Goal: Transaction & Acquisition: Purchase product/service

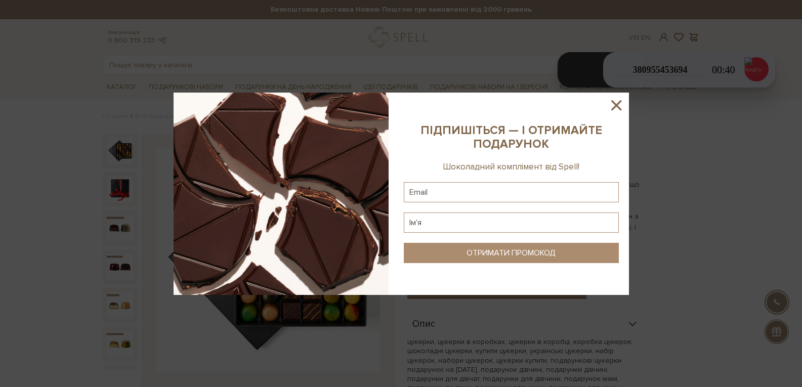
click at [624, 111] on icon at bounding box center [616, 105] width 17 height 17
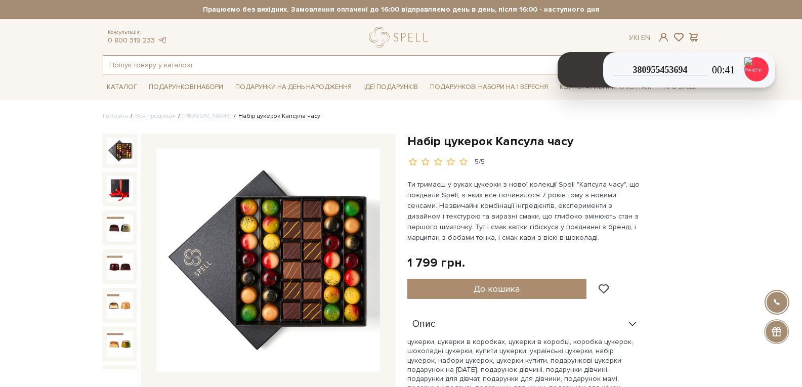
click at [237, 58] on input "text" at bounding box center [389, 65] width 573 height 18
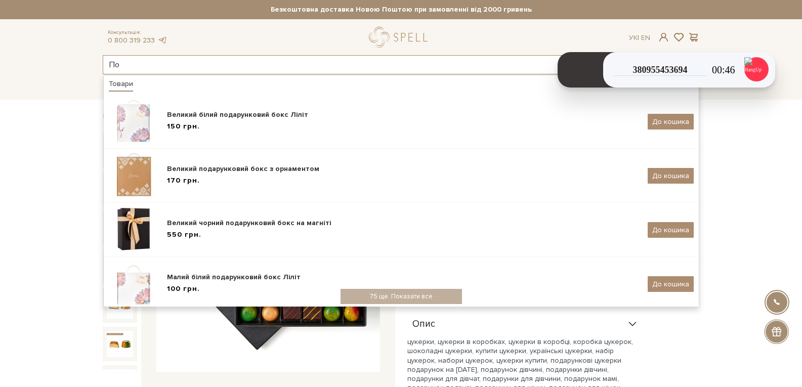
type input "П"
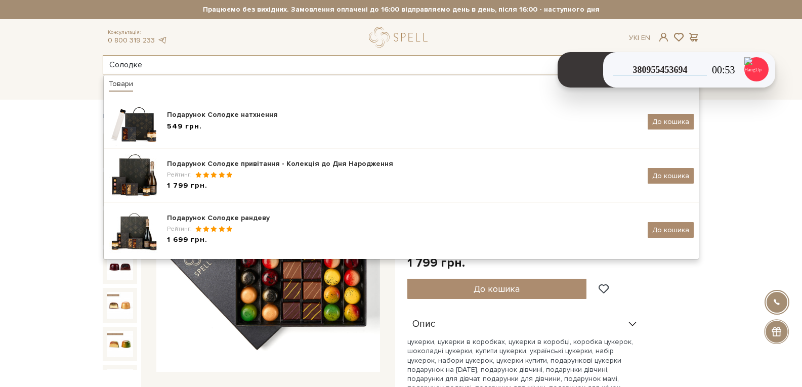
type input "Солодке"
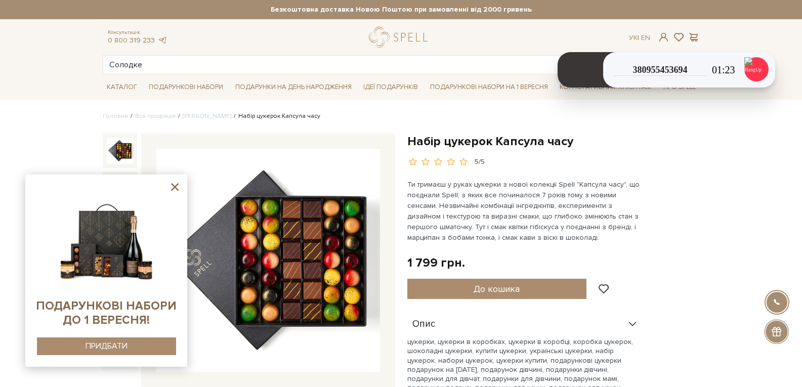
click at [179, 186] on icon at bounding box center [175, 187] width 13 height 13
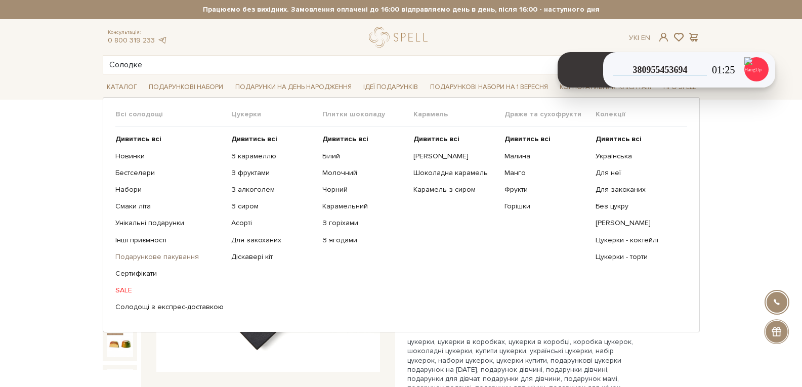
click at [155, 253] on link "Подарункове пакування" at bounding box center [169, 257] width 108 height 9
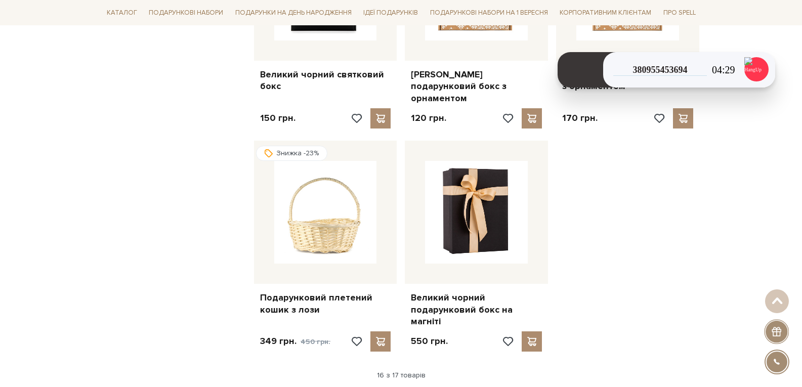
scroll to position [1215, 0]
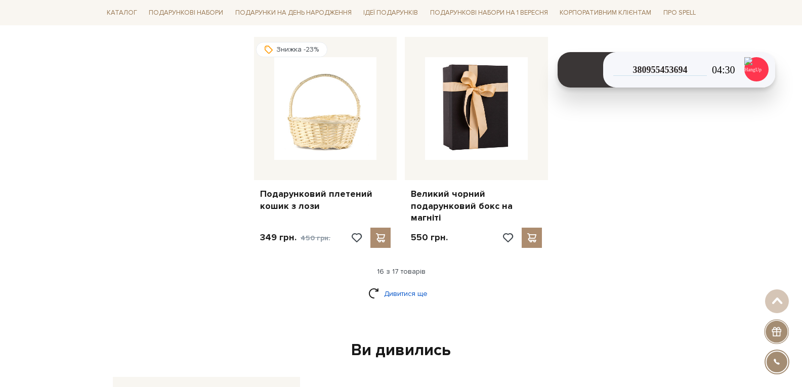
click at [401, 285] on link "Дивитися ще" at bounding box center [402, 294] width 66 height 18
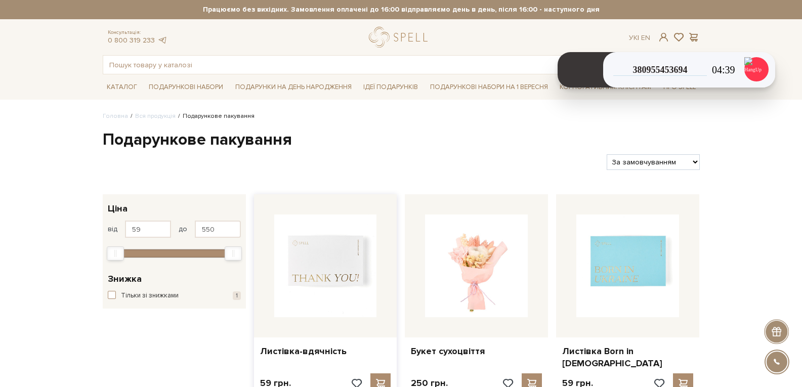
scroll to position [51, 0]
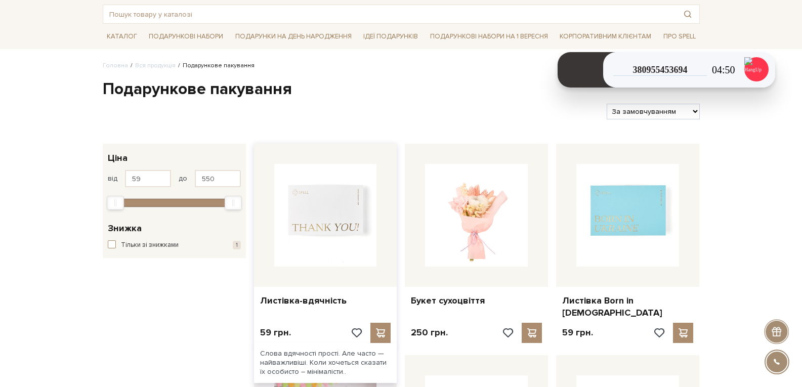
click at [315, 234] on img at bounding box center [325, 215] width 103 height 103
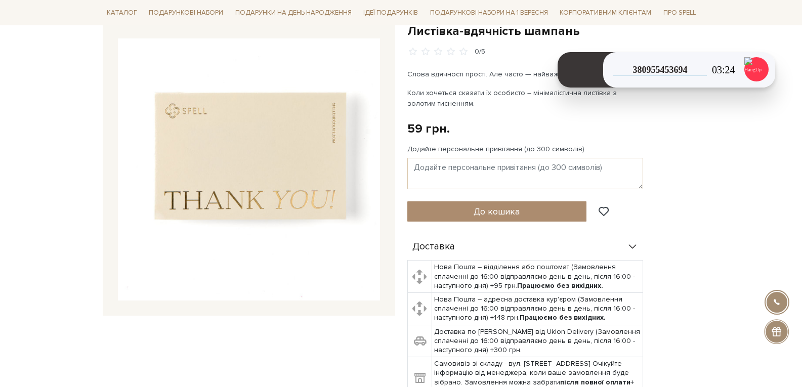
scroll to position [101, 0]
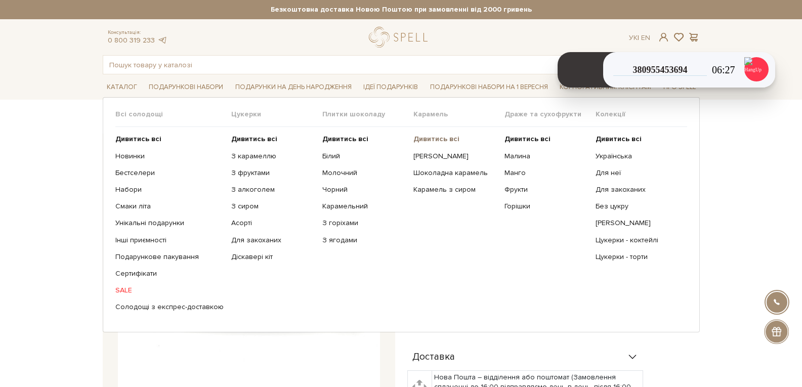
click at [424, 139] on b "Дивитись всі" at bounding box center [437, 139] width 46 height 9
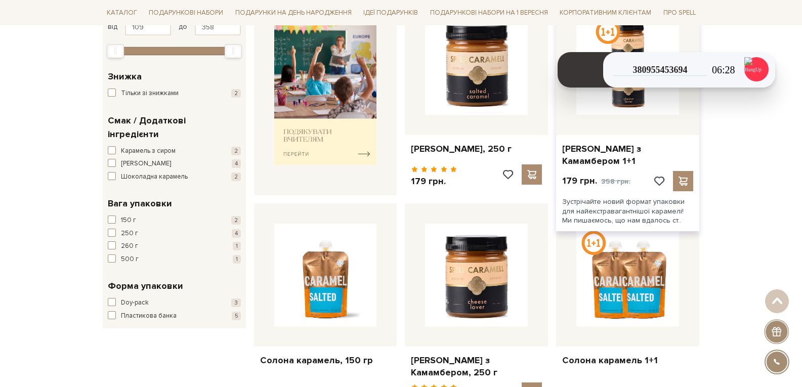
click at [587, 124] on div at bounding box center [627, 63] width 143 height 143
click at [600, 110] on img at bounding box center [628, 63] width 103 height 103
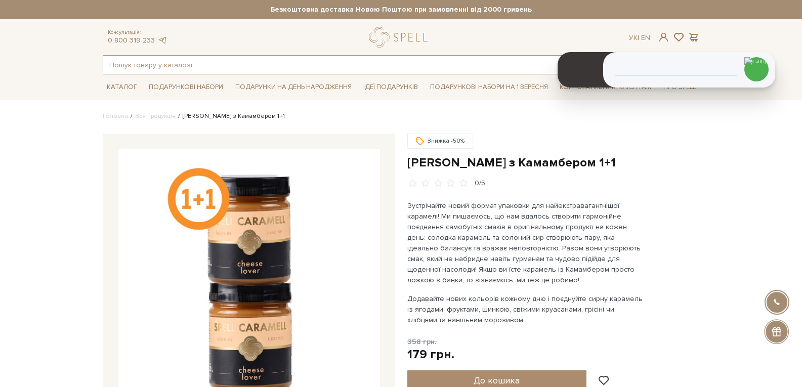
click at [180, 67] on input "text" at bounding box center [389, 65] width 573 height 18
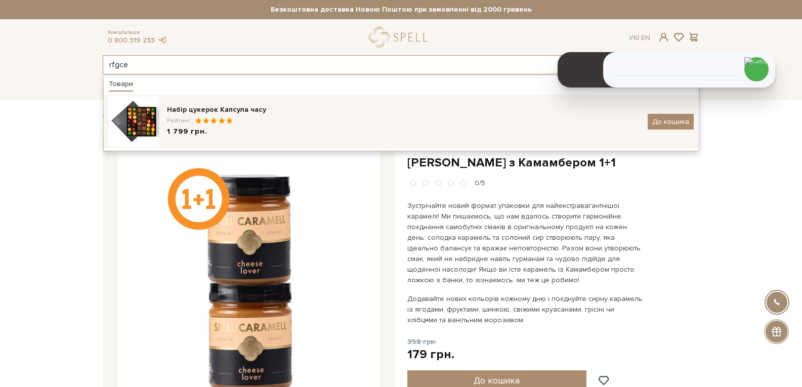
type input "rfgce"
click at [199, 129] on span "1 799 грн." at bounding box center [187, 132] width 41 height 11
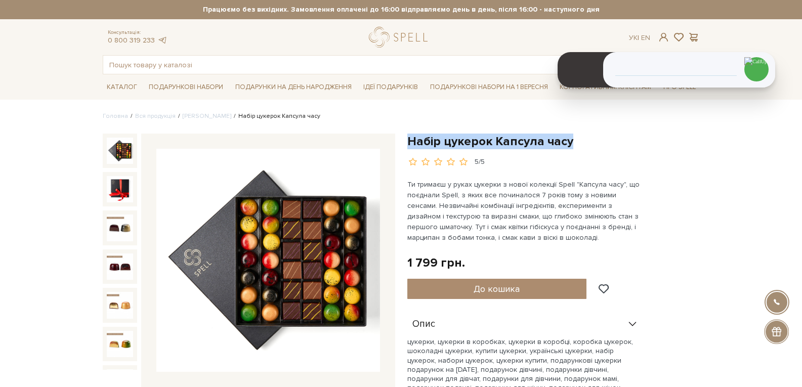
drag, startPoint x: 577, startPoint y: 142, endPoint x: 408, endPoint y: 140, distance: 169.1
click at [408, 140] on h1 "Набір цукерок Капсула часу" at bounding box center [554, 142] width 293 height 16
copy h1 "Набір цукерок Капсула часу"
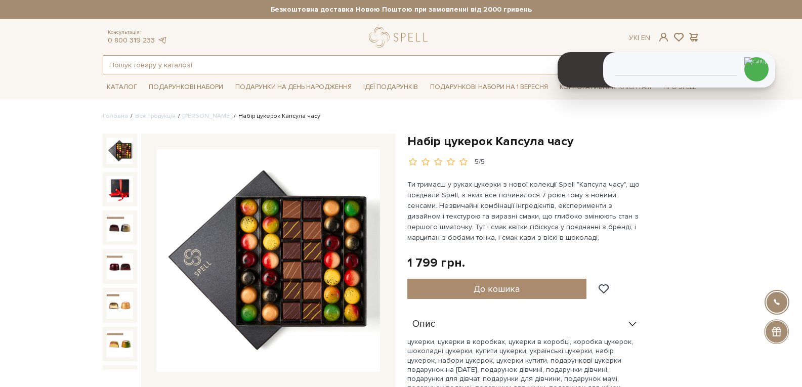
click at [228, 63] on input "text" at bounding box center [389, 65] width 573 height 18
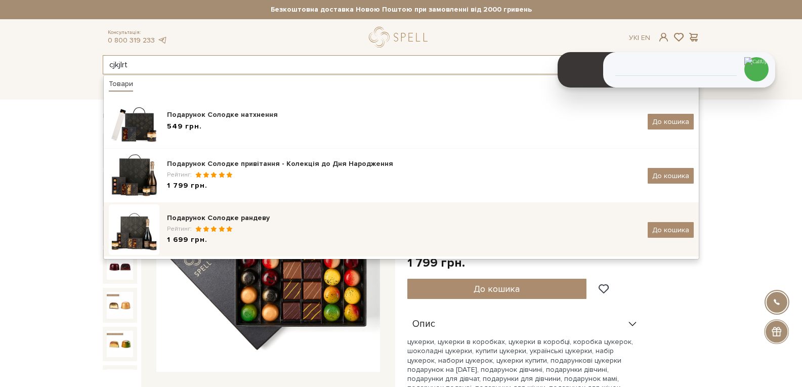
type input "cjkjlrt"
click at [224, 213] on div "Подарунок Солодке рандеву" at bounding box center [403, 218] width 473 height 10
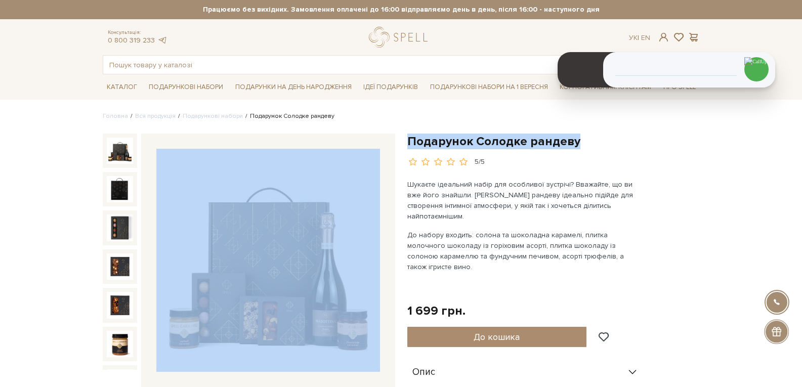
drag, startPoint x: 578, startPoint y: 138, endPoint x: 393, endPoint y: 150, distance: 185.2
copy div "Подарунок Солодке рандеву"
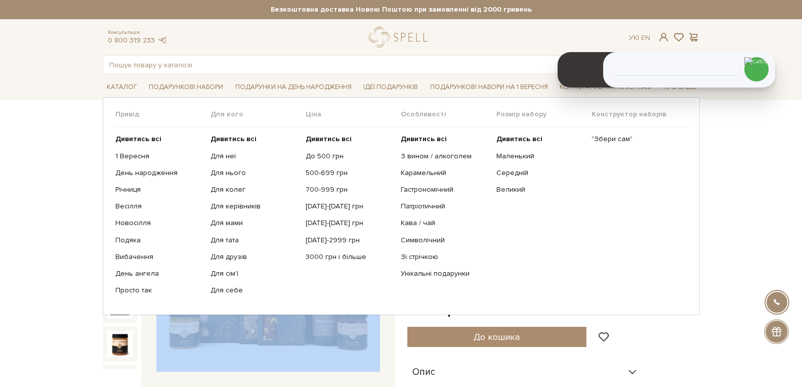
drag, startPoint x: 423, startPoint y: 159, endPoint x: 539, endPoint y: 182, distance: 118.6
click at [422, 159] on link "З вином / алкоголем" at bounding box center [445, 156] width 88 height 9
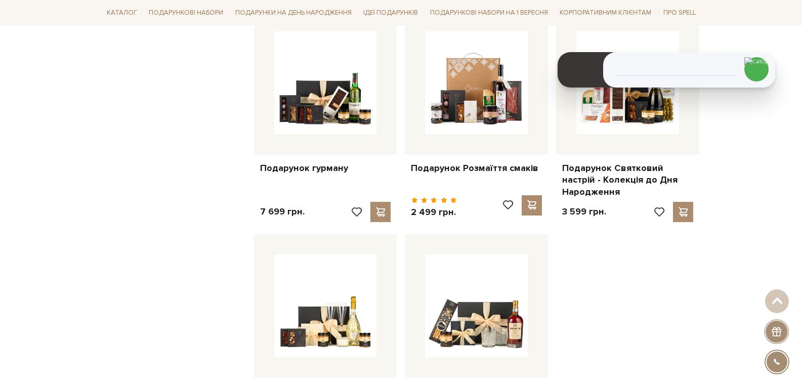
scroll to position [1063, 0]
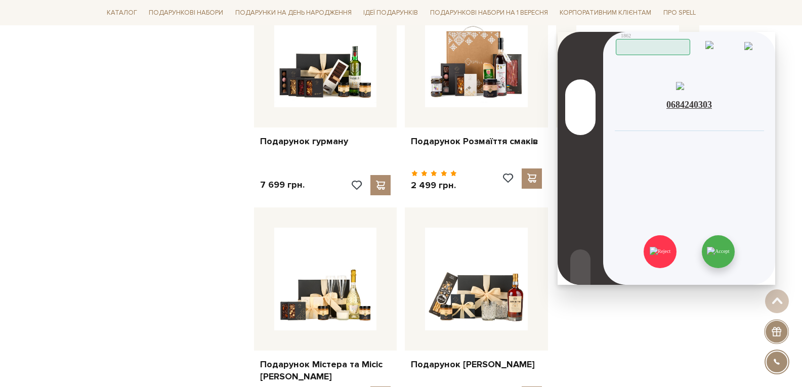
click at [726, 249] on img at bounding box center [718, 251] width 22 height 9
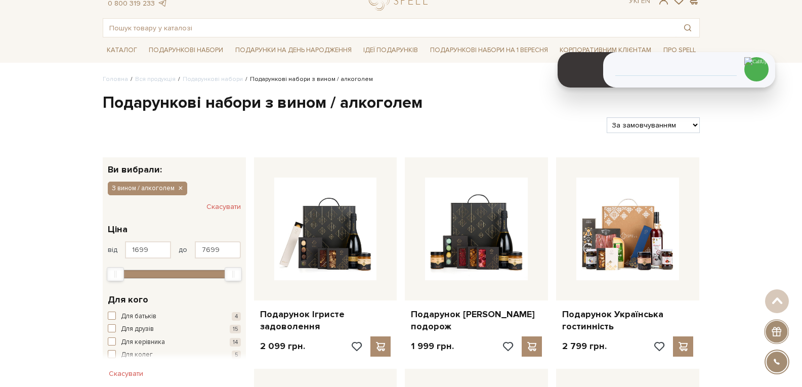
scroll to position [0, 0]
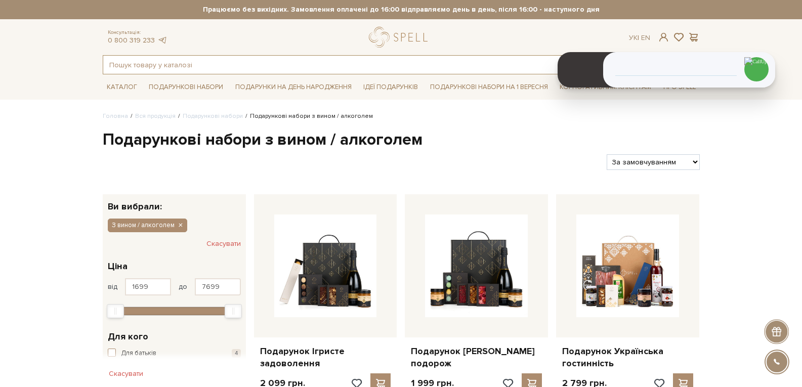
click at [141, 70] on input "text" at bounding box center [389, 65] width 573 height 18
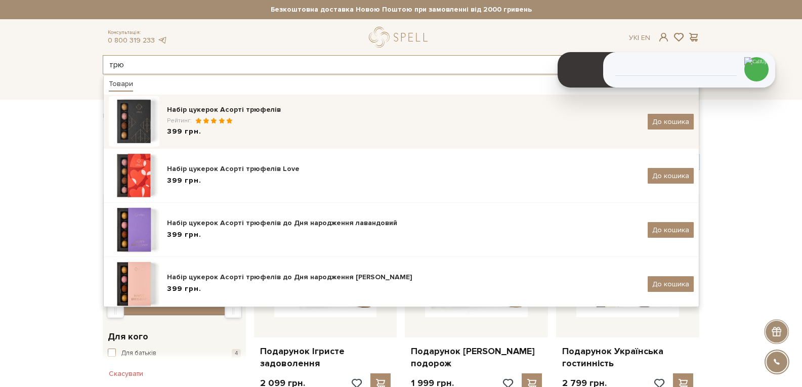
type input "трю"
click at [248, 120] on div "Рейтинг:" at bounding box center [403, 120] width 473 height 9
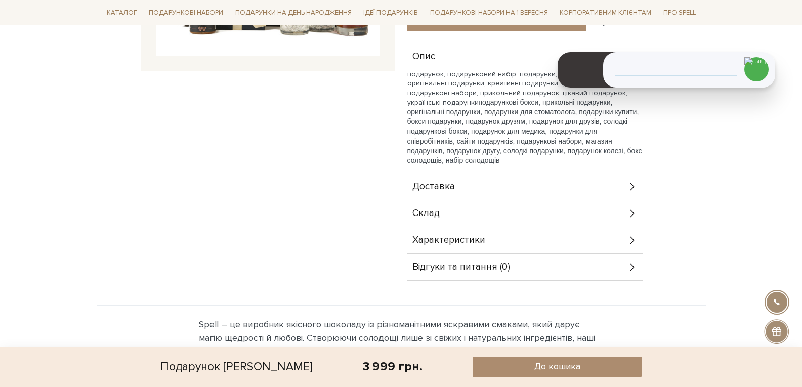
scroll to position [405, 0]
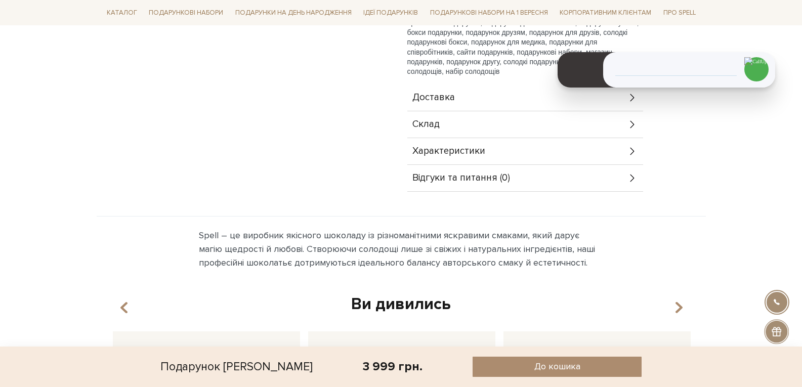
click at [467, 121] on div "Склад" at bounding box center [526, 124] width 236 height 26
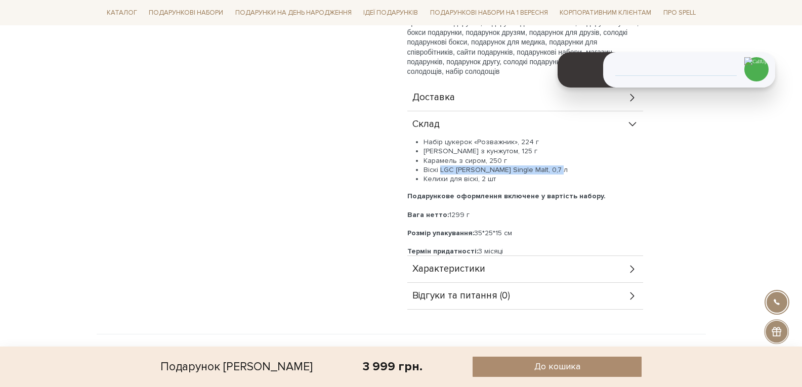
drag, startPoint x: 439, startPoint y: 170, endPoint x: 548, endPoint y: 172, distance: 108.9
click at [548, 172] on li "Віскі LGC James Kilton Single Malt, 0,7 л" at bounding box center [534, 170] width 220 height 9
copy li "LGC James Kilton Single Malt, 0,7 л"
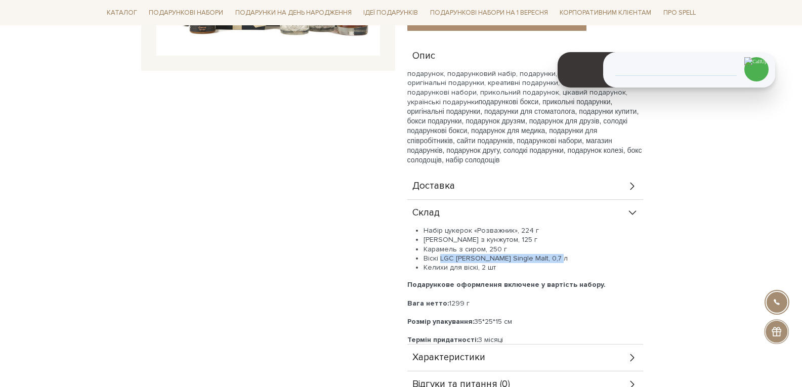
scroll to position [456, 0]
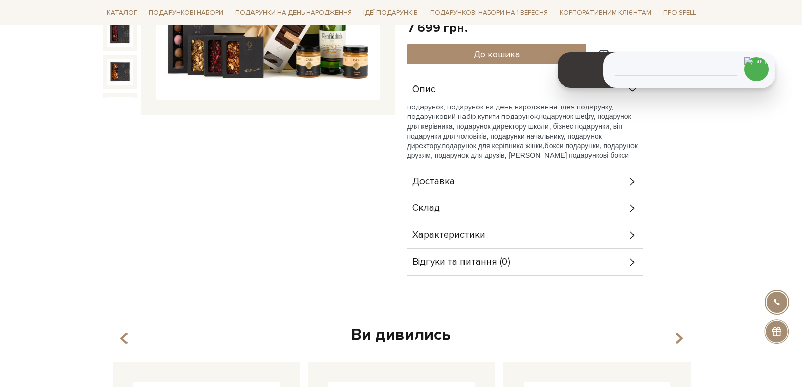
scroll to position [304, 0]
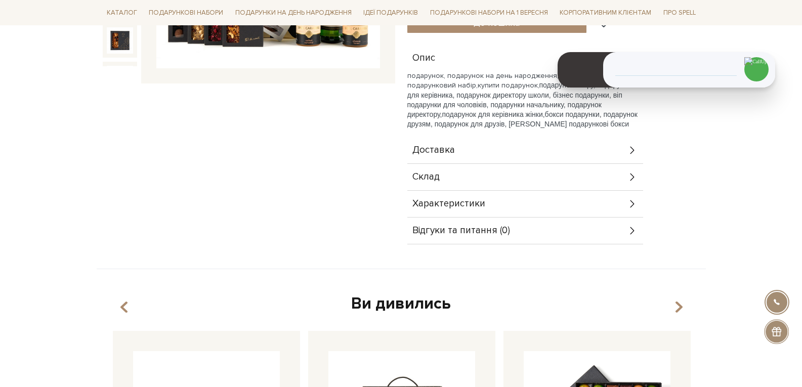
click at [441, 185] on div "Склад" at bounding box center [526, 177] width 236 height 26
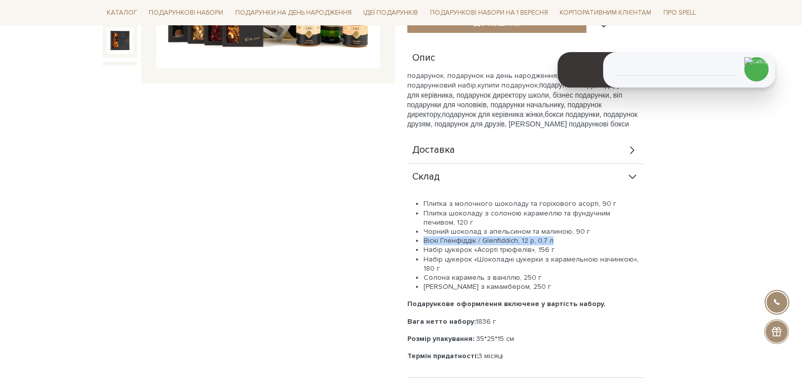
drag, startPoint x: 553, startPoint y: 239, endPoint x: 425, endPoint y: 241, distance: 128.1
click at [425, 241] on li "Віскі Гленфіддік / Glenfiddich, 12 р, 0,7 л" at bounding box center [534, 240] width 220 height 9
copy span "Віскі Гленфіддік / Glenfiddich, 12 р, 0,7 л"
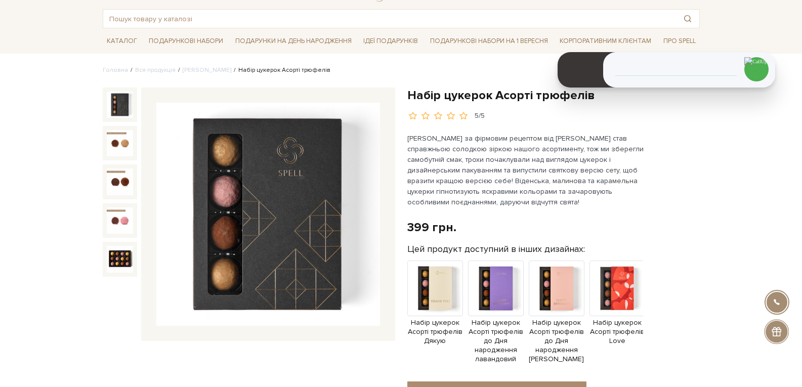
scroll to position [51, 0]
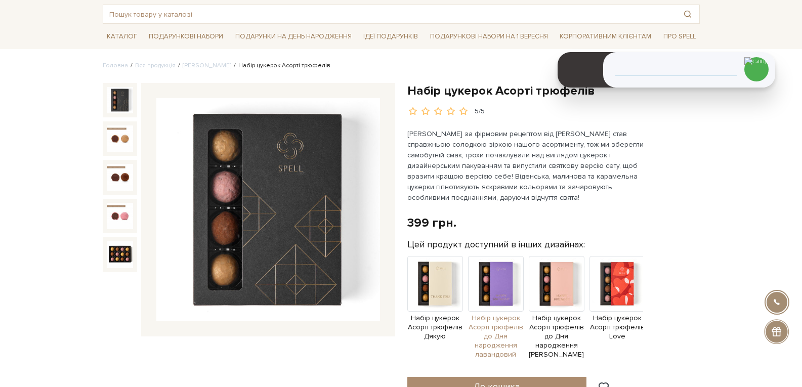
click at [492, 292] on img at bounding box center [496, 284] width 56 height 56
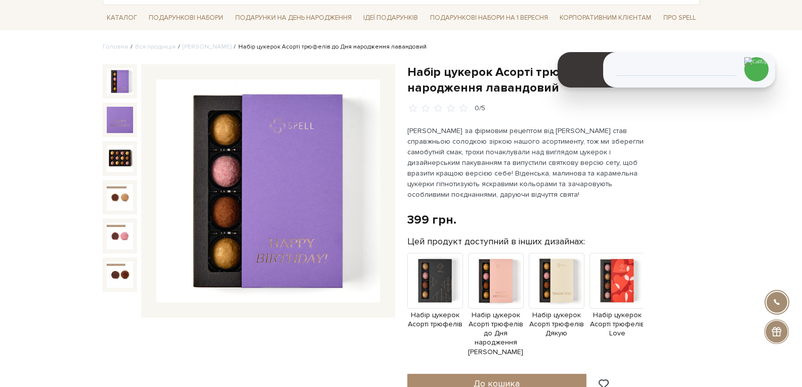
scroll to position [101, 0]
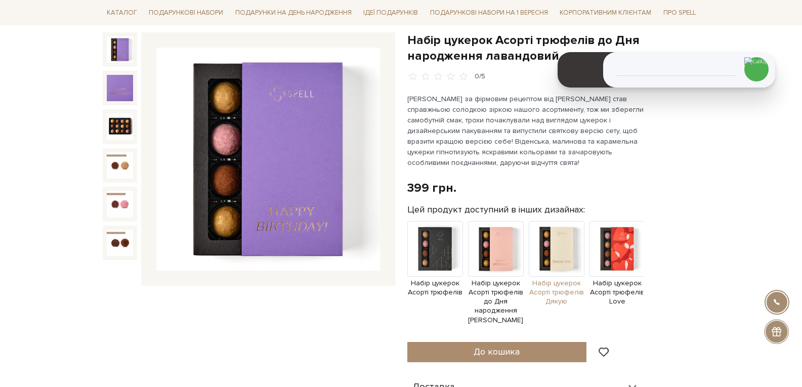
click at [542, 264] on img at bounding box center [557, 249] width 56 height 56
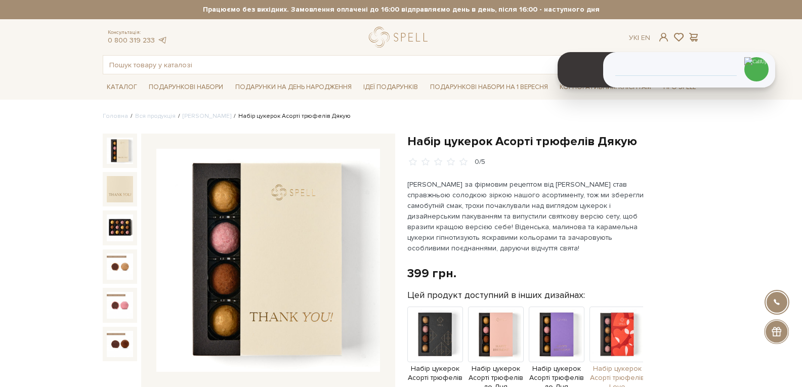
drag, startPoint x: 630, startPoint y: 330, endPoint x: 597, endPoint y: 293, distance: 49.9
click at [630, 330] on img at bounding box center [618, 335] width 56 height 56
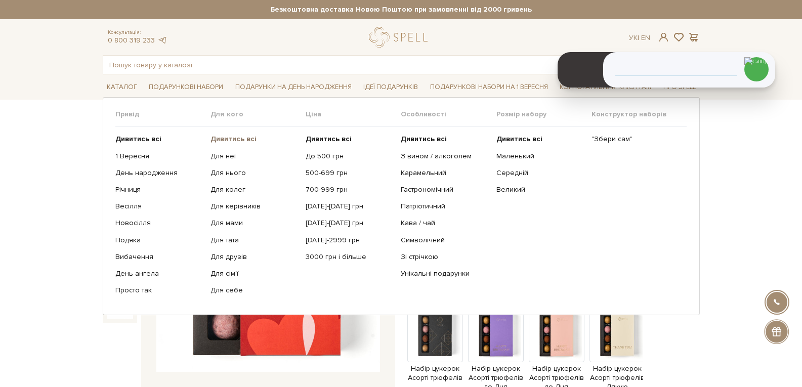
click at [238, 140] on b "Дивитись всі" at bounding box center [234, 139] width 46 height 9
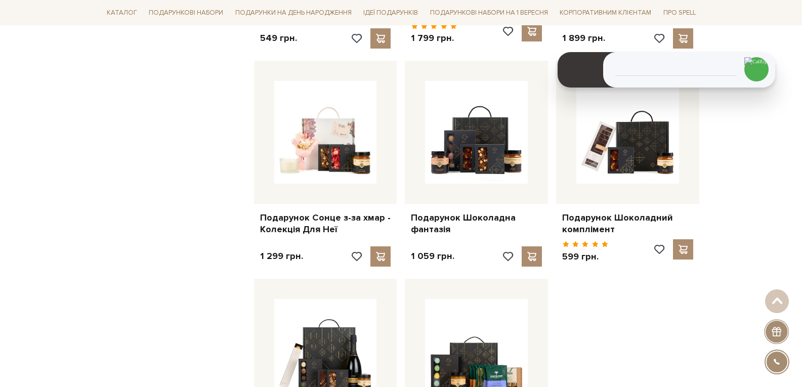
scroll to position [1266, 0]
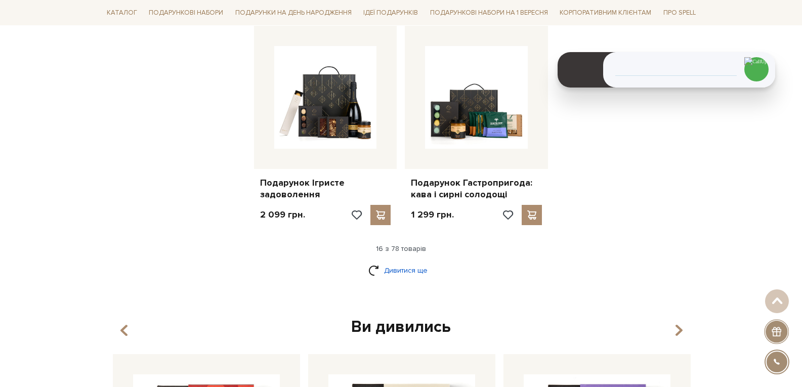
click at [419, 266] on link "Дивитися ще" at bounding box center [402, 271] width 66 height 18
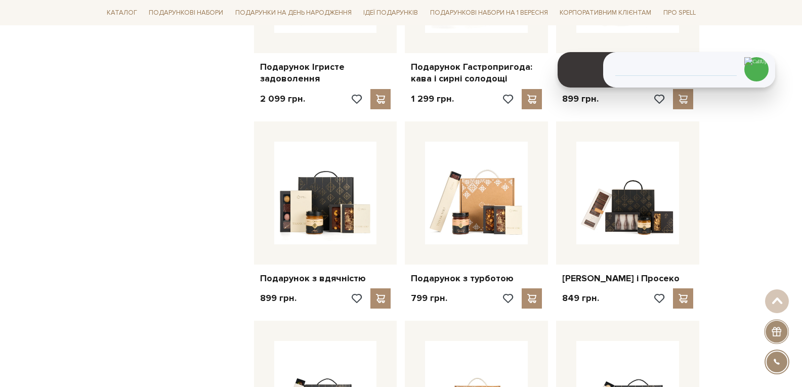
scroll to position [1418, 0]
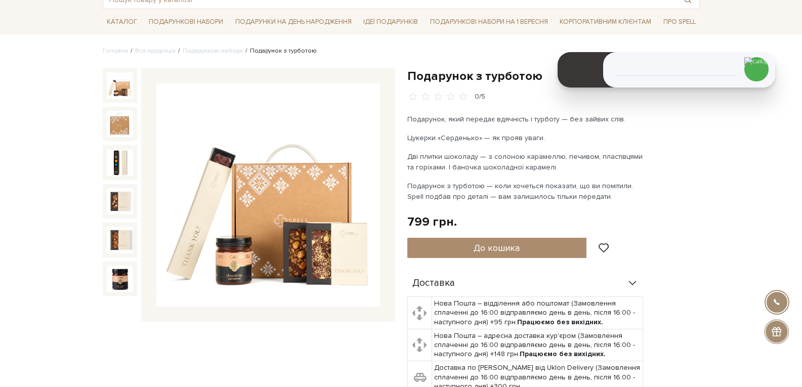
scroll to position [51, 0]
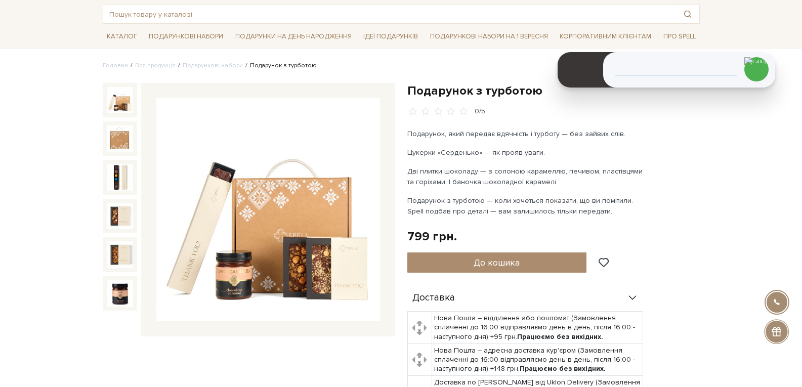
click at [137, 220] on div at bounding box center [120, 216] width 34 height 34
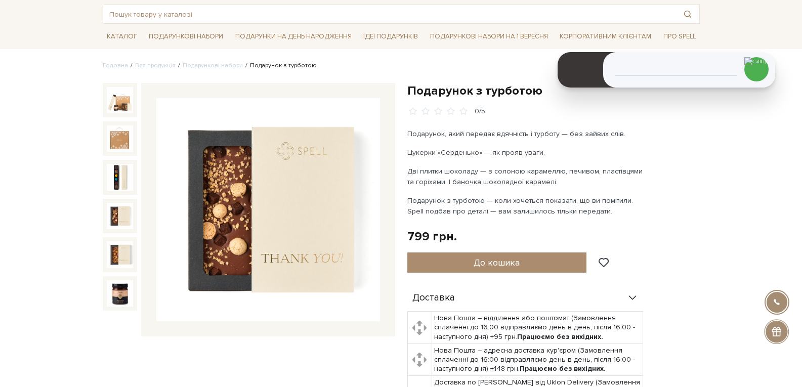
click at [124, 215] on img at bounding box center [120, 216] width 26 height 26
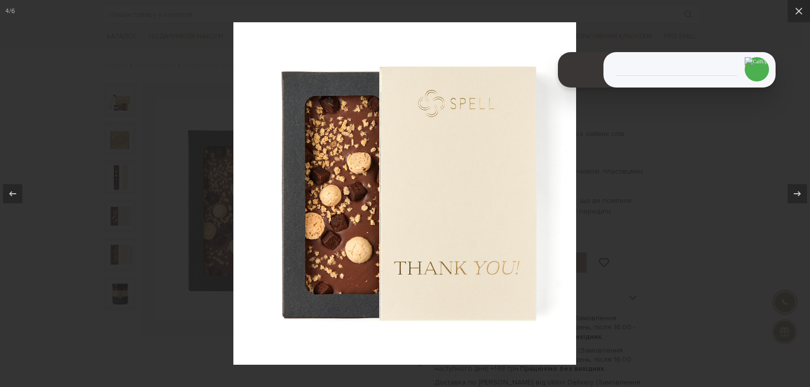
drag, startPoint x: 130, startPoint y: 269, endPoint x: 124, endPoint y: 258, distance: 12.7
click at [129, 269] on div at bounding box center [405, 193] width 810 height 387
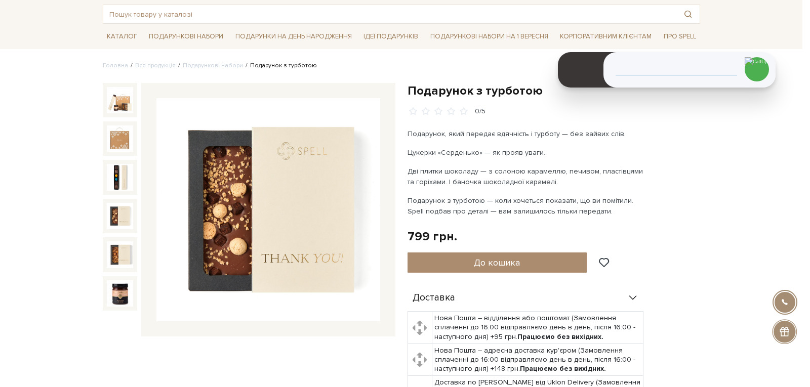
click at [124, 255] on div at bounding box center [405, 193] width 810 height 387
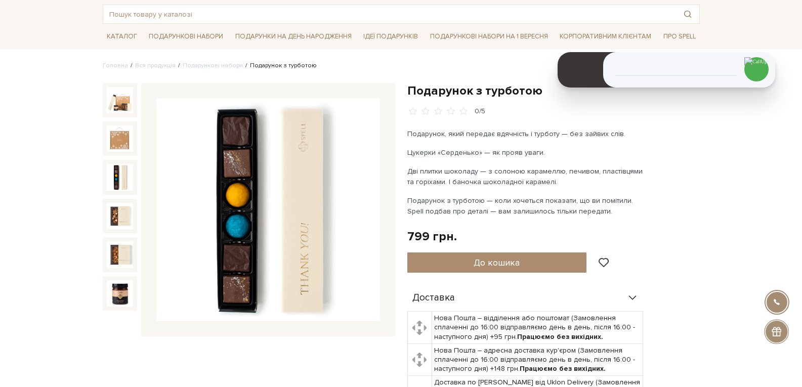
click at [119, 180] on img at bounding box center [120, 177] width 26 height 26
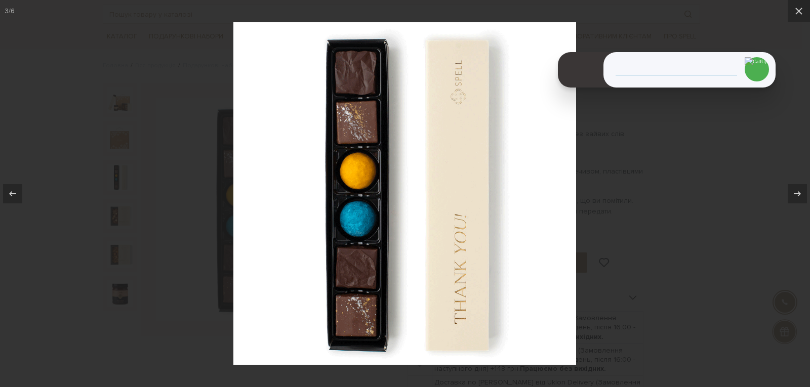
click at [745, 207] on div at bounding box center [405, 193] width 810 height 387
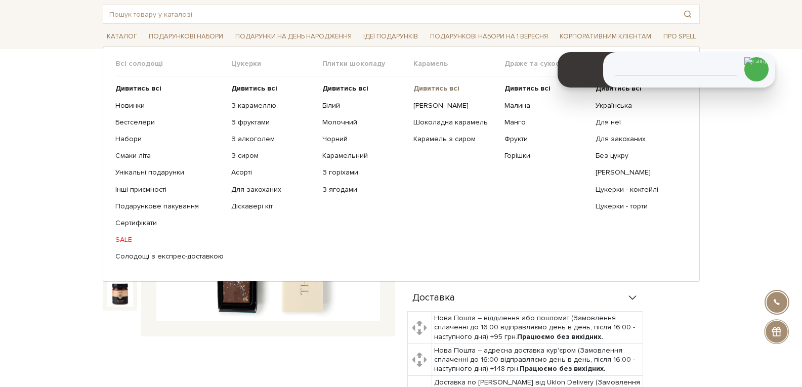
click at [426, 90] on b "Дивитись всі" at bounding box center [437, 88] width 46 height 9
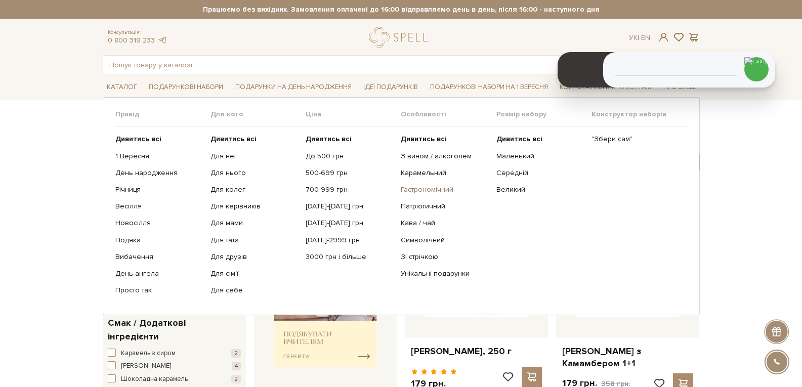
click at [416, 189] on link "Гастрономічний" at bounding box center [445, 189] width 88 height 9
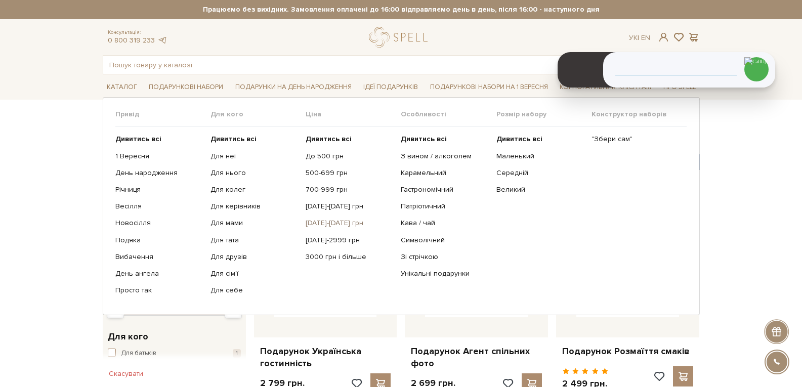
click at [323, 224] on link "[DATE]-[DATE] грн" at bounding box center [350, 223] width 88 height 9
